Goal: Task Accomplishment & Management: Complete application form

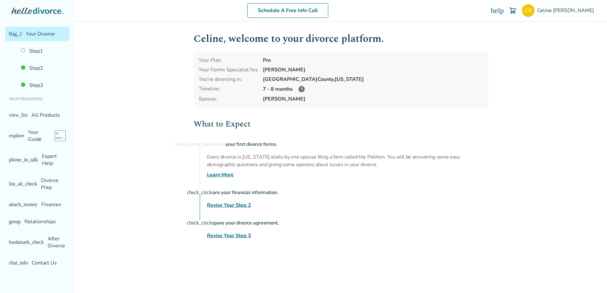
scroll to position [32, 0]
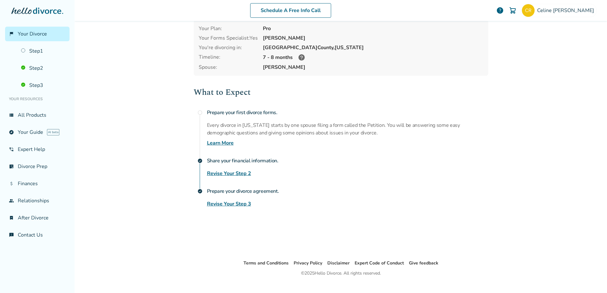
click at [230, 203] on link "Revise Your Step 3" at bounding box center [229, 204] width 44 height 8
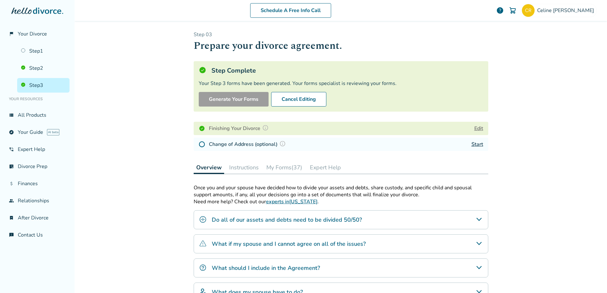
click at [278, 168] on button "My Forms (37)" at bounding box center [284, 167] width 41 height 13
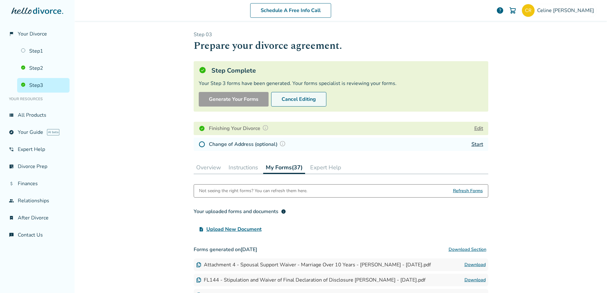
click at [296, 101] on button "Cancel Editing" at bounding box center [298, 99] width 55 height 15
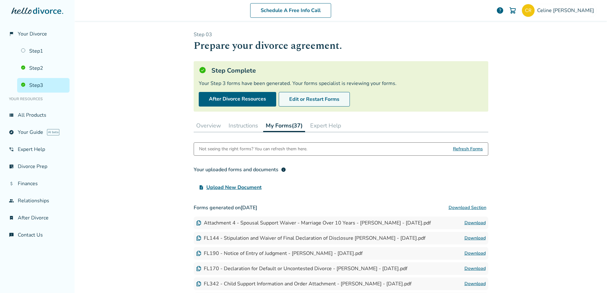
click at [310, 100] on button "Edit or Restart Forms" at bounding box center [314, 99] width 71 height 15
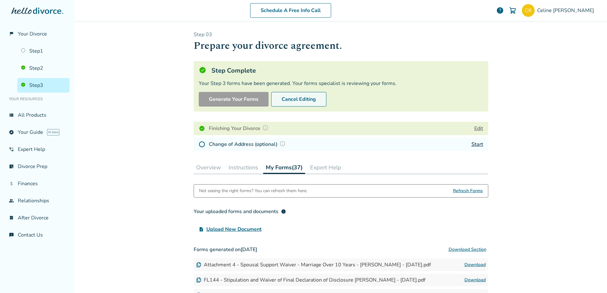
click at [287, 99] on button "Cancel Editing" at bounding box center [298, 99] width 55 height 15
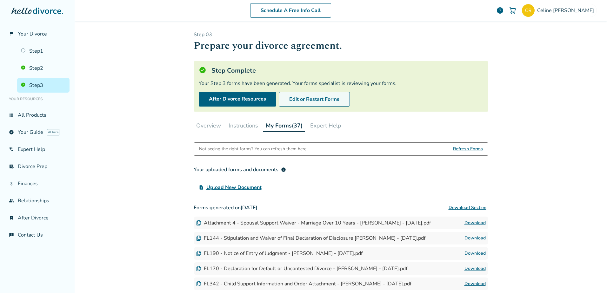
click at [289, 95] on button "Edit or Restart Forms" at bounding box center [314, 99] width 71 height 15
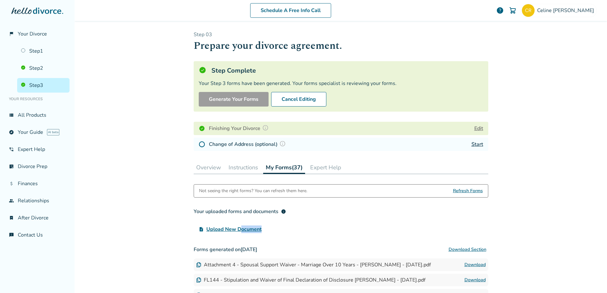
drag, startPoint x: 239, startPoint y: 229, endPoint x: 452, endPoint y: 229, distance: 213.0
click at [452, 229] on div "upload_file Upload New Document" at bounding box center [341, 229] width 295 height 13
drag, startPoint x: 452, startPoint y: 229, endPoint x: 421, endPoint y: 219, distance: 31.9
click at [416, 225] on div "upload_file Upload New Document" at bounding box center [341, 229] width 295 height 13
click at [459, 191] on span "Refresh Forms" at bounding box center [468, 191] width 30 height 13
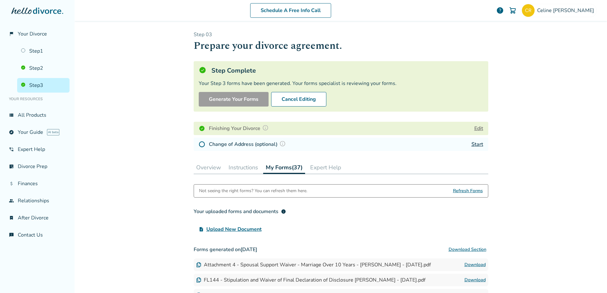
scroll to position [63, 0]
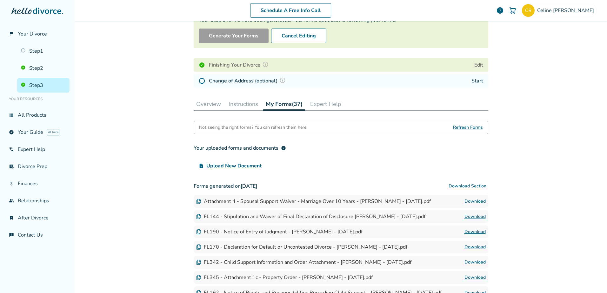
click at [252, 165] on span "Upload New Document" at bounding box center [233, 166] width 55 height 8
click at [0, 0] on input "upload_file Upload New Document" at bounding box center [0, 0] width 0 height 0
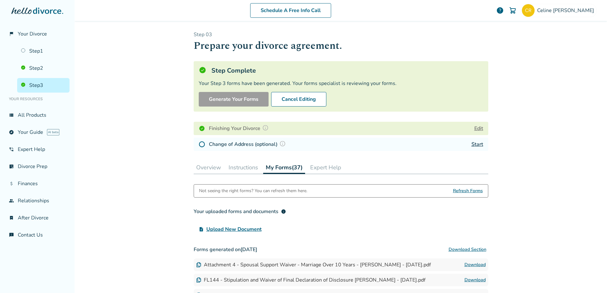
click at [478, 128] on button "Edit" at bounding box center [478, 129] width 9 height 8
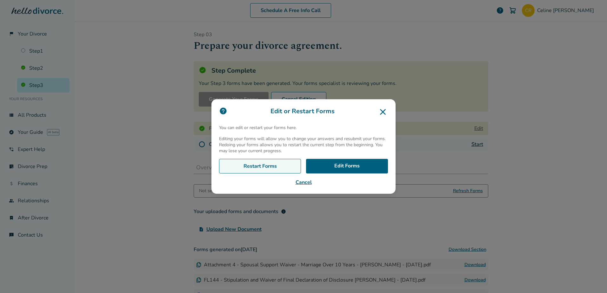
click at [250, 166] on link "Restart Forms" at bounding box center [260, 166] width 82 height 15
